Goal: Task Accomplishment & Management: Use online tool/utility

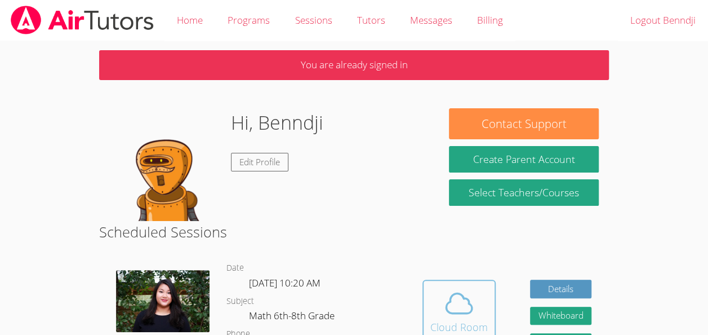
click at [453, 311] on icon at bounding box center [459, 303] width 32 height 32
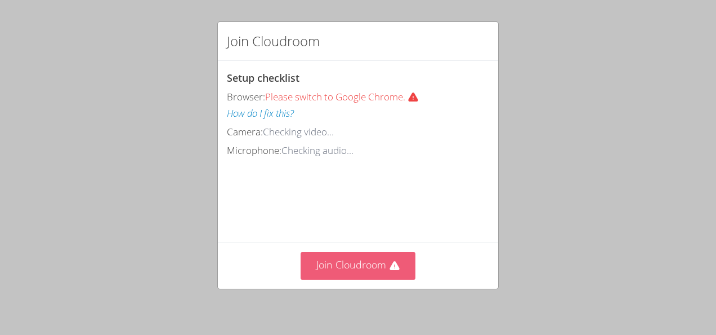
click at [358, 268] on button "Join Cloudroom" at bounding box center [358, 266] width 115 height 28
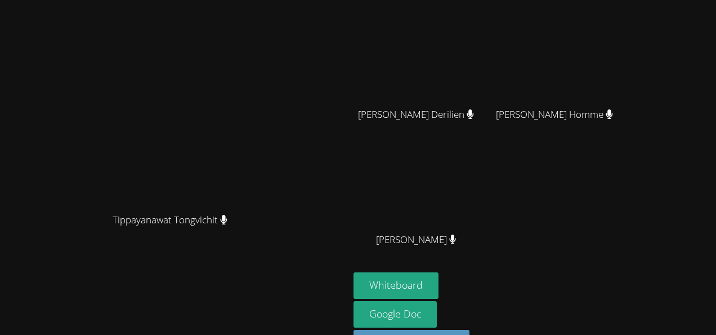
scroll to position [116, 0]
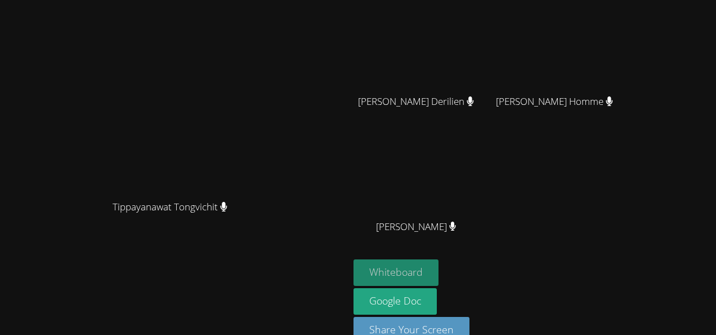
click at [439, 274] on button "Whiteboard" at bounding box center [396, 272] width 85 height 26
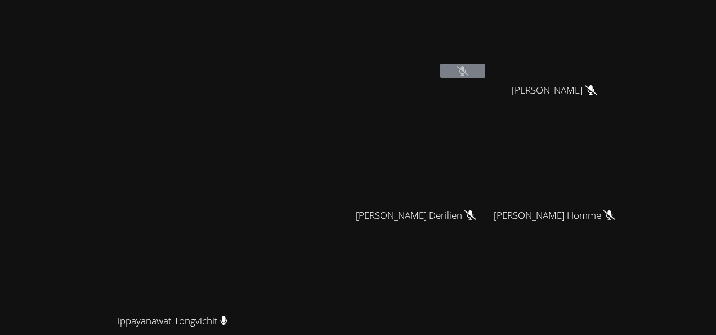
scroll to position [0, 0]
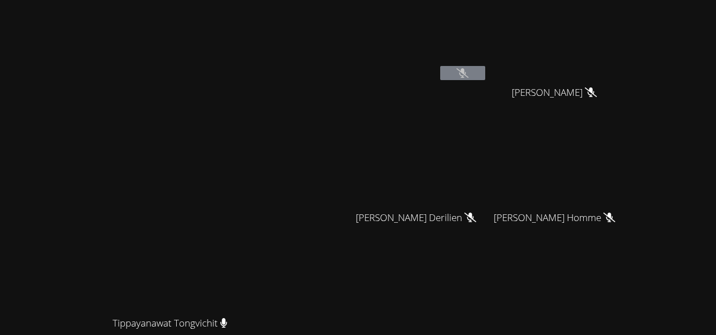
click at [485, 79] on button at bounding box center [462, 73] width 45 height 14
click at [488, 64] on video at bounding box center [421, 42] width 134 height 75
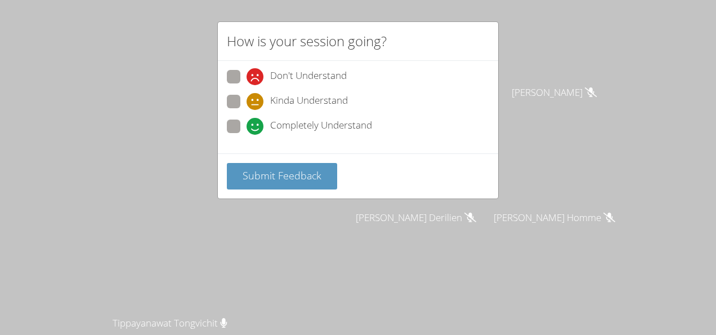
click at [257, 124] on icon at bounding box center [255, 126] width 17 height 17
click at [256, 124] on input "Completely Understand" at bounding box center [252, 124] width 10 height 10
radio input "true"
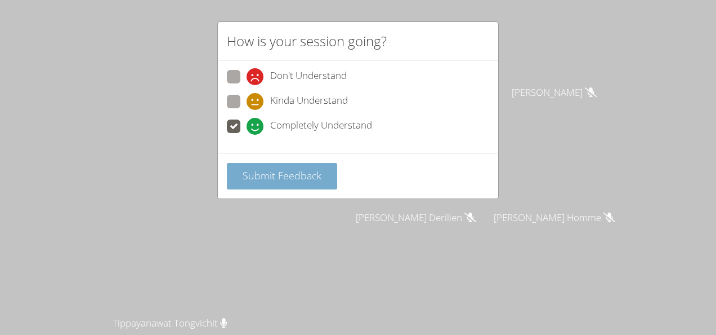
click at [248, 171] on span "Submit Feedback" at bounding box center [282, 175] width 79 height 14
